Goal: Task Accomplishment & Management: Manage account settings

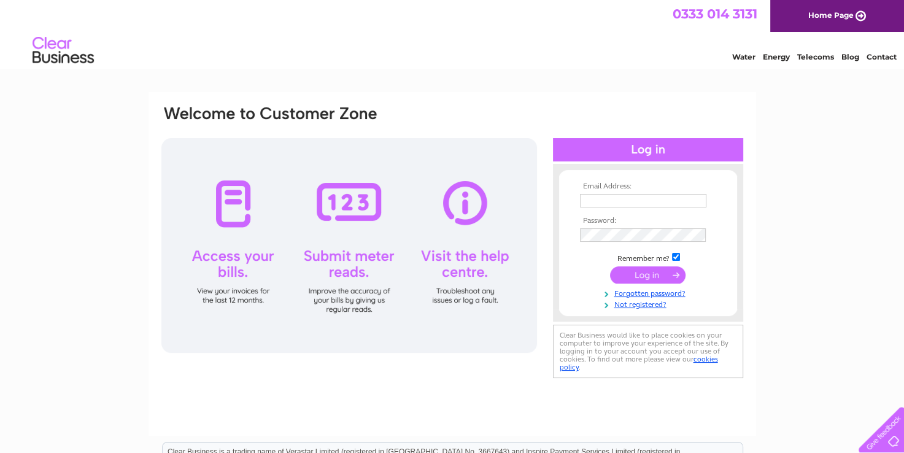
type input "lizb3808@gmail.com"
click at [645, 271] on input "submit" at bounding box center [647, 274] width 75 height 17
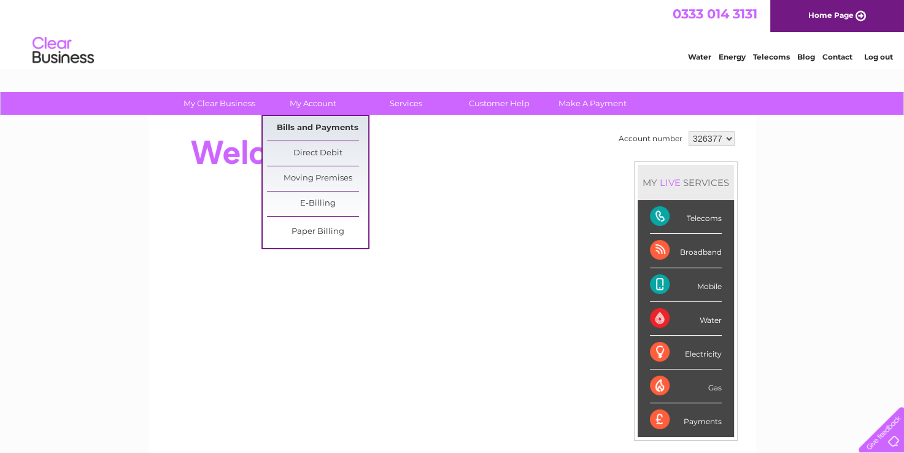
click at [320, 126] on link "Bills and Payments" at bounding box center [317, 128] width 101 height 25
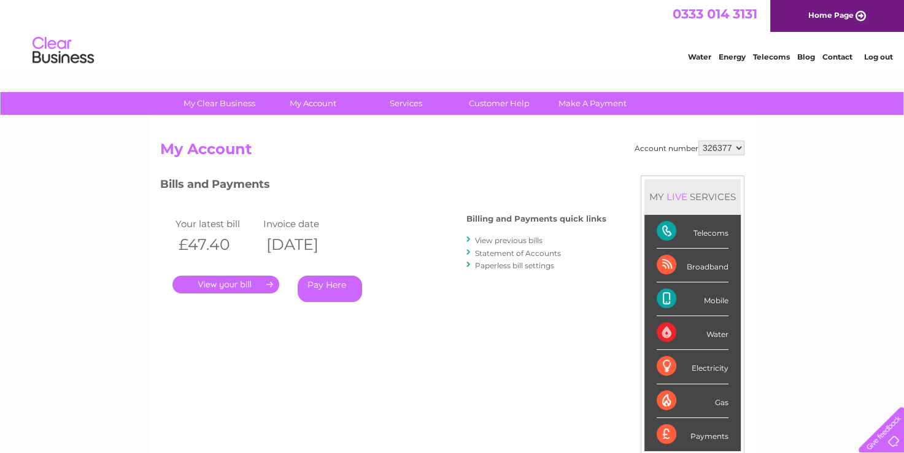
click at [237, 284] on link "." at bounding box center [225, 284] width 107 height 18
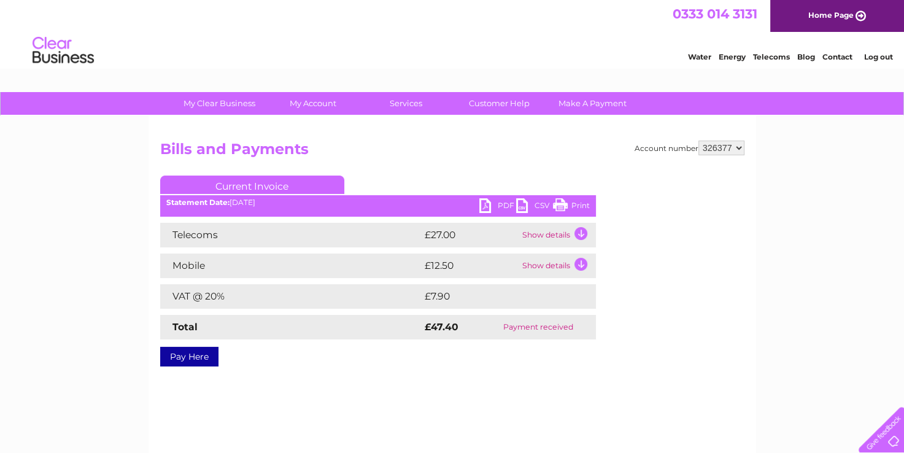
click at [485, 203] on link "PDF" at bounding box center [497, 207] width 37 height 18
